Goal: Check status: Check status

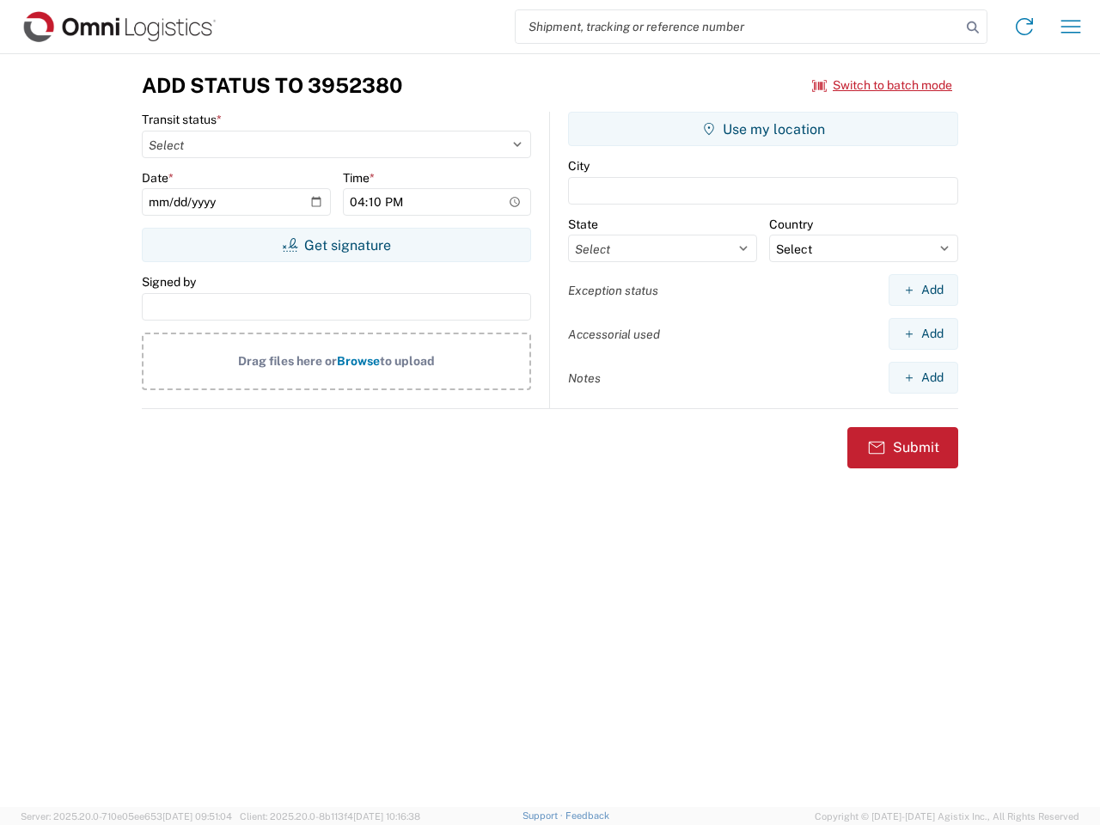
click at [738, 27] on input "search" at bounding box center [738, 26] width 445 height 33
click at [973, 28] on icon at bounding box center [973, 27] width 24 height 24
click at [1025, 27] on icon at bounding box center [1025, 27] width 28 height 28
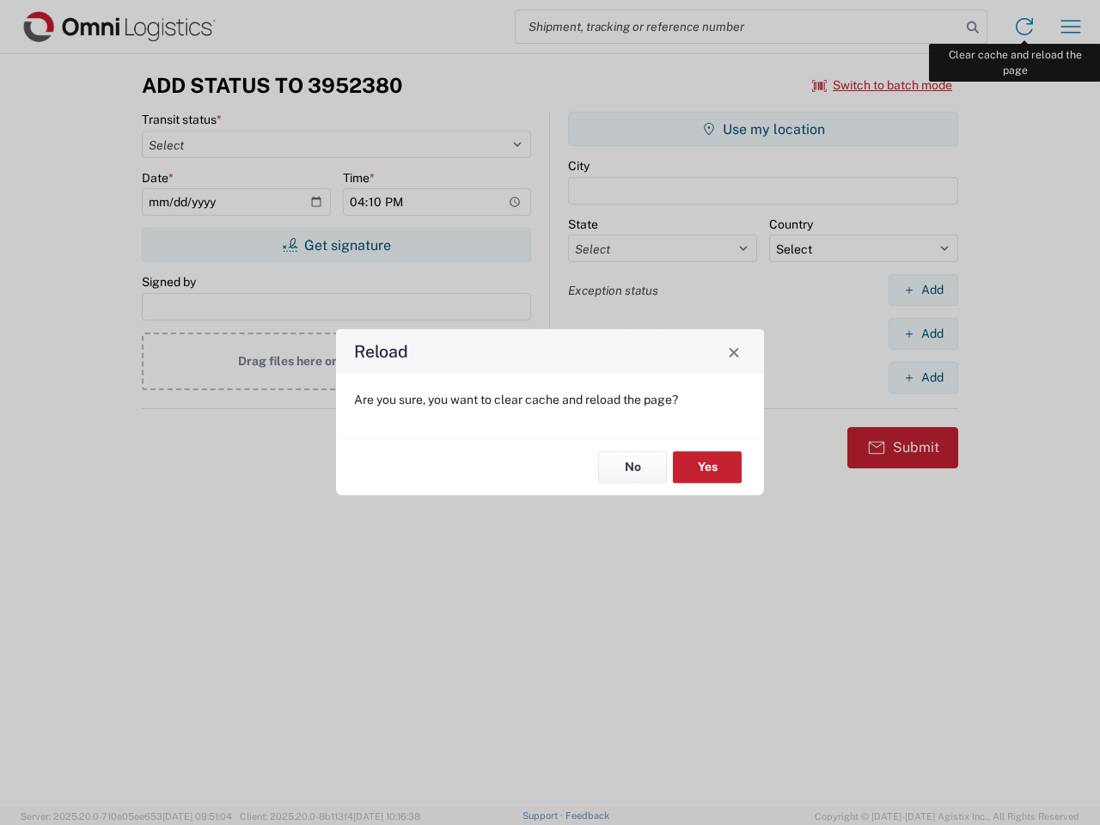
click at [1071, 27] on div "Reload Are you sure, you want to clear cache and reload the page? No Yes" at bounding box center [550, 412] width 1100 height 825
click at [883, 85] on div "Reload Are you sure, you want to clear cache and reload the page? No Yes" at bounding box center [550, 412] width 1100 height 825
click at [336, 245] on div "Reload Are you sure, you want to clear cache and reload the page? No Yes" at bounding box center [550, 412] width 1100 height 825
click at [763, 129] on div "Reload Are you sure, you want to clear cache and reload the page? No Yes" at bounding box center [550, 412] width 1100 height 825
click at [923, 290] on div "Reload Are you sure, you want to clear cache and reload the page? No Yes" at bounding box center [550, 412] width 1100 height 825
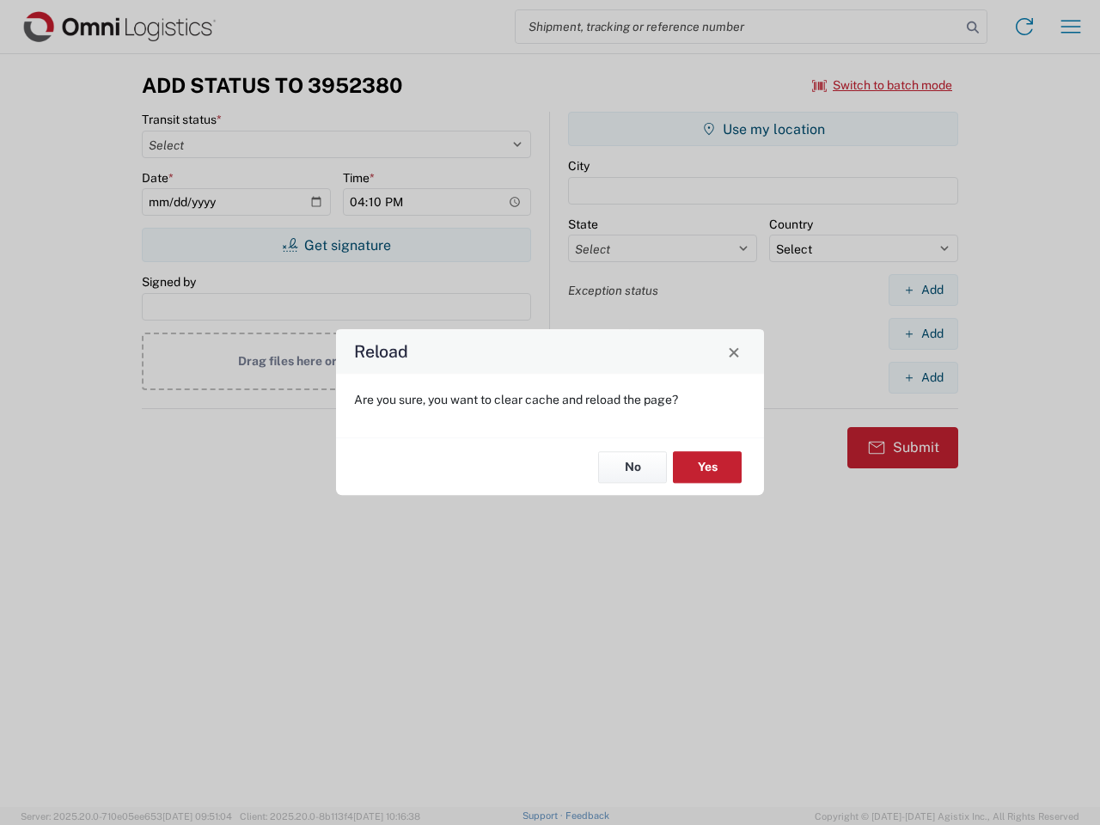
click at [923, 334] on div "Reload Are you sure, you want to clear cache and reload the page? No Yes" at bounding box center [550, 412] width 1100 height 825
click at [923, 377] on div "Reload Are you sure, you want to clear cache and reload the page? No Yes" at bounding box center [550, 412] width 1100 height 825
